Goal: Navigation & Orientation: Understand site structure

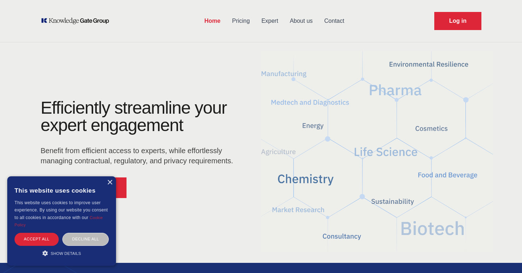
click at [319, 19] on link "Contact" at bounding box center [335, 21] width 32 height 19
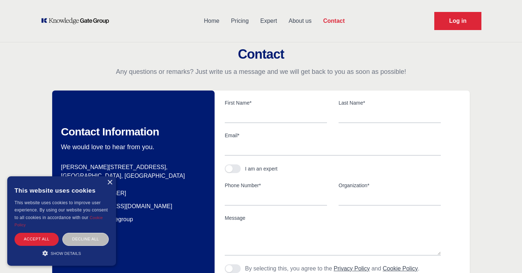
click at [355, 17] on div "Home Pricing Expert About us Contact Log in" at bounding box center [261, 21] width 464 height 42
click at [300, 17] on link "About us" at bounding box center [300, 21] width 34 height 19
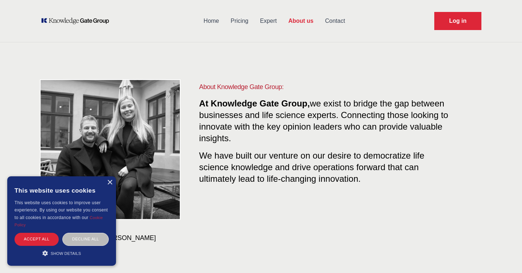
click at [277, 16] on link "Expert" at bounding box center [268, 21] width 28 height 19
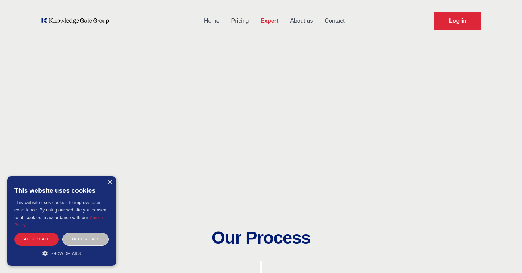
click at [299, 24] on link "About us" at bounding box center [301, 21] width 34 height 19
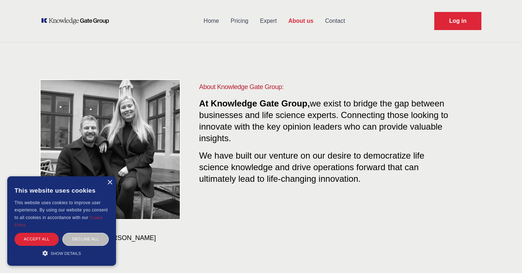
click at [277, 21] on link "Expert" at bounding box center [268, 21] width 28 height 19
